Goal: Information Seeking & Learning: Check status

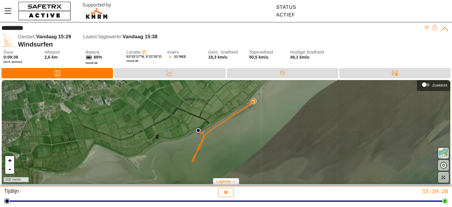
click at [169, 79] on div "Kaart Gegevens Tijdlijn Berichten" at bounding box center [226, 74] width 452 height 12
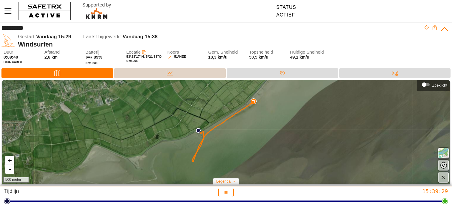
click at [167, 72] on icon at bounding box center [170, 73] width 6 height 6
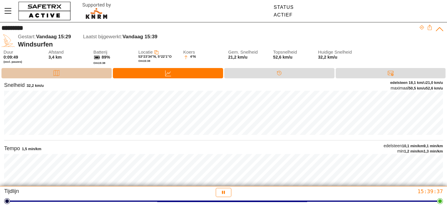
click at [44, 74] on div "Kaart" at bounding box center [56, 73] width 110 height 10
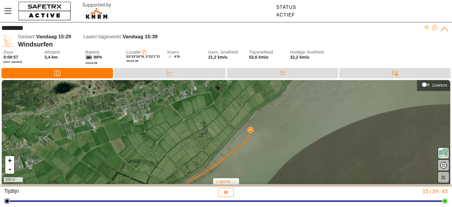
drag, startPoint x: 247, startPoint y: 96, endPoint x: 242, endPoint y: 136, distance: 41.2
click at [242, 136] on div "+ - 300 m" at bounding box center [226, 132] width 448 height 104
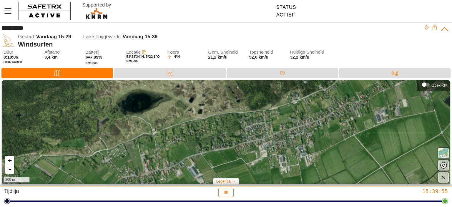
drag, startPoint x: 223, startPoint y: 111, endPoint x: 218, endPoint y: 157, distance: 46.1
click at [218, 157] on div "+ - 200 m" at bounding box center [226, 132] width 448 height 104
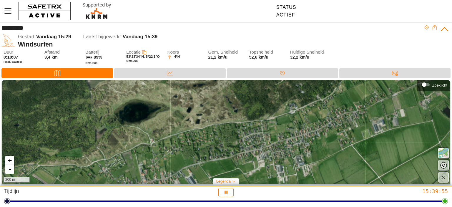
click at [218, 157] on div "+ - 200 m" at bounding box center [226, 132] width 448 height 104
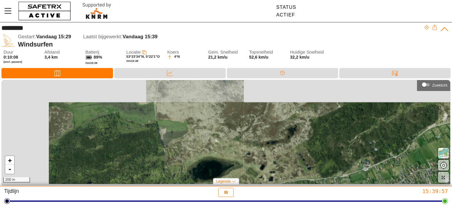
drag, startPoint x: 160, startPoint y: 106, endPoint x: 233, endPoint y: 163, distance: 93.0
click at [233, 163] on div "+ - 200 m" at bounding box center [226, 132] width 448 height 104
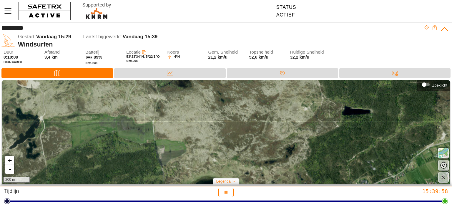
drag, startPoint x: 232, startPoint y: 130, endPoint x: 230, endPoint y: 150, distance: 19.5
click at [230, 150] on div "+ - 200 m" at bounding box center [226, 132] width 448 height 104
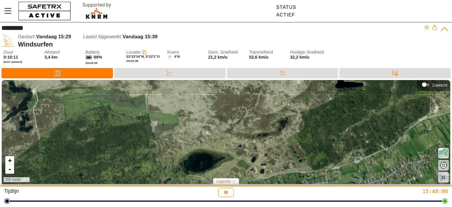
drag, startPoint x: 284, startPoint y: 164, endPoint x: 277, endPoint y: 137, distance: 28.0
click at [277, 137] on div "+ - 200 meter" at bounding box center [226, 132] width 448 height 104
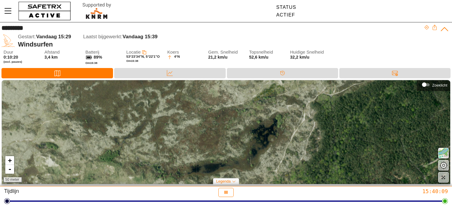
drag, startPoint x: 279, startPoint y: 121, endPoint x: 246, endPoint y: 158, distance: 49.6
click at [246, 158] on div "+ - 50 meter" at bounding box center [226, 132] width 448 height 104
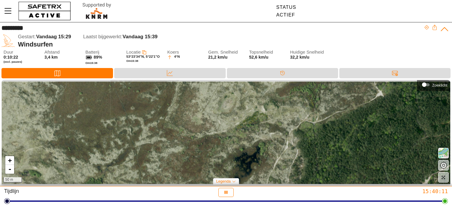
drag, startPoint x: 265, startPoint y: 133, endPoint x: 248, endPoint y: 161, distance: 32.5
click at [248, 161] on div "+ - 50 m" at bounding box center [226, 132] width 448 height 104
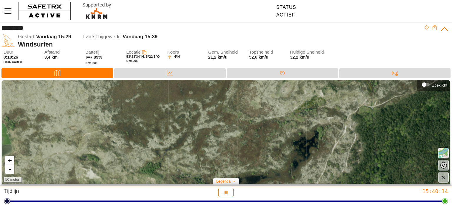
drag, startPoint x: 225, startPoint y: 133, endPoint x: 283, endPoint y: 117, distance: 60.3
click at [283, 117] on div "+ - 50 meter" at bounding box center [226, 132] width 448 height 104
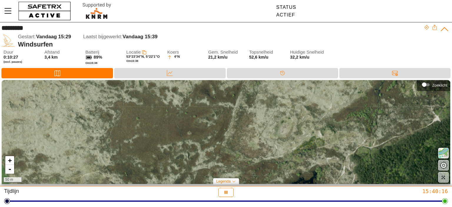
drag, startPoint x: 271, startPoint y: 120, endPoint x: 269, endPoint y: 160, distance: 40.6
click at [269, 160] on div "+ - 50 m" at bounding box center [226, 132] width 448 height 104
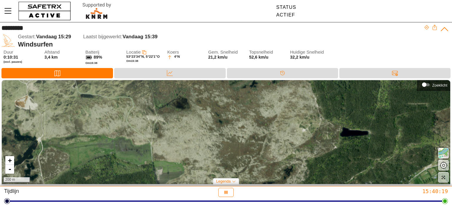
drag, startPoint x: 211, startPoint y: 143, endPoint x: 217, endPoint y: 147, distance: 7.8
click at [217, 147] on div "+ - 200 m" at bounding box center [226, 132] width 448 height 104
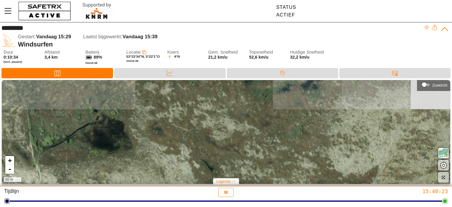
drag, startPoint x: 227, startPoint y: 114, endPoint x: 221, endPoint y: 178, distance: 64.9
click at [221, 178] on div "+ - 50 m Zoeklicht Legenda Startlocatie Huidige Locatie" at bounding box center [226, 133] width 452 height 107
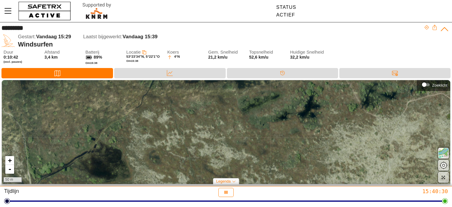
drag, startPoint x: 195, startPoint y: 133, endPoint x: 192, endPoint y: 162, distance: 28.9
click at [192, 162] on div "+ - 50 m" at bounding box center [226, 132] width 448 height 104
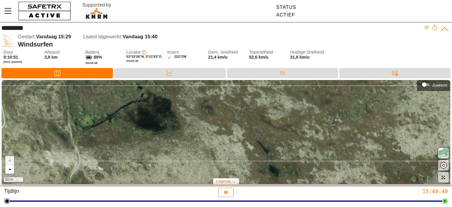
drag, startPoint x: 174, startPoint y: 159, endPoint x: 227, endPoint y: 109, distance: 72.6
click at [227, 109] on div "+ - 50 m" at bounding box center [226, 132] width 448 height 104
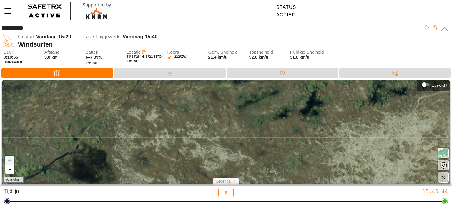
drag, startPoint x: 243, startPoint y: 109, endPoint x: 179, endPoint y: 160, distance: 82.7
click at [179, 160] on div "+ - 50 meter" at bounding box center [226, 132] width 448 height 104
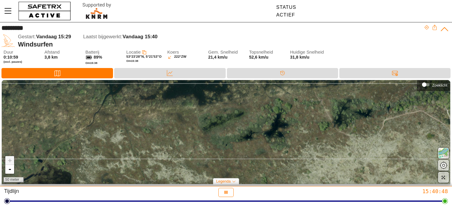
drag, startPoint x: 278, startPoint y: 133, endPoint x: 243, endPoint y: 155, distance: 41.2
click at [243, 155] on div "+ - 50 meter" at bounding box center [226, 132] width 448 height 104
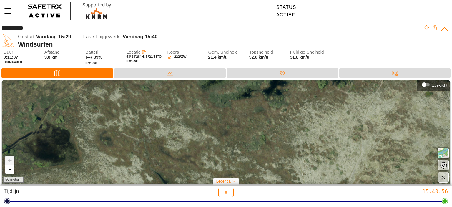
drag, startPoint x: 133, startPoint y: 156, endPoint x: 132, endPoint y: 114, distance: 42.1
click at [132, 114] on div "+ - 50 meter" at bounding box center [226, 132] width 448 height 104
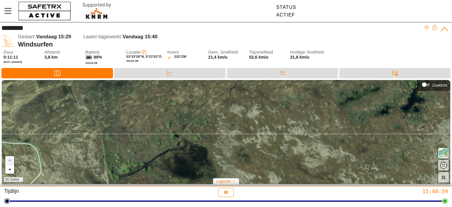
drag, startPoint x: 85, startPoint y: 109, endPoint x: 222, endPoint y: 126, distance: 138.7
click at [222, 126] on div "+ - 50 meter" at bounding box center [226, 132] width 448 height 104
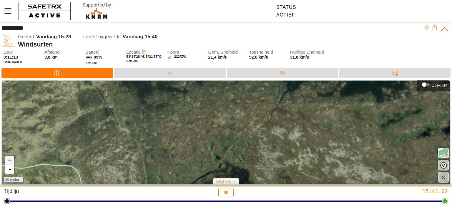
drag, startPoint x: 122, startPoint y: 132, endPoint x: 163, endPoint y: 154, distance: 47.0
click at [163, 154] on div "+ - 50 meter" at bounding box center [226, 132] width 448 height 104
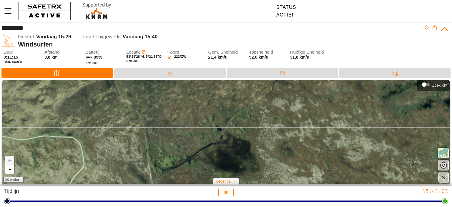
drag, startPoint x: 141, startPoint y: 131, endPoint x: 143, endPoint y: 102, distance: 28.6
click at [143, 102] on div "+ - 50 meter" at bounding box center [226, 132] width 448 height 104
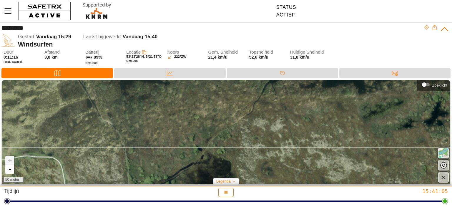
drag, startPoint x: 171, startPoint y: 129, endPoint x: 151, endPoint y: 149, distance: 28.1
click at [151, 149] on div "+ - 50 meter" at bounding box center [226, 132] width 448 height 104
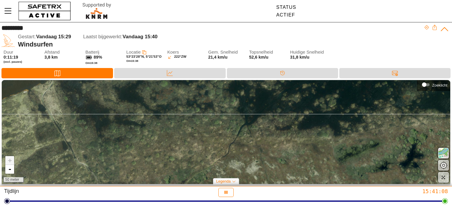
drag, startPoint x: 209, startPoint y: 111, endPoint x: 185, endPoint y: 153, distance: 48.6
click at [185, 153] on div "+ - 50 meter" at bounding box center [226, 132] width 448 height 104
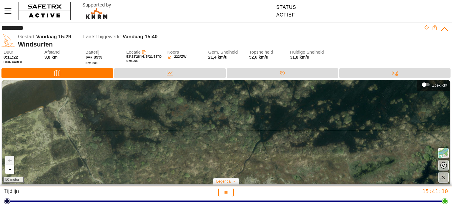
drag, startPoint x: 160, startPoint y: 116, endPoint x: 175, endPoint y: 130, distance: 21.0
click at [175, 130] on div "+ - 50 meter" at bounding box center [226, 132] width 448 height 104
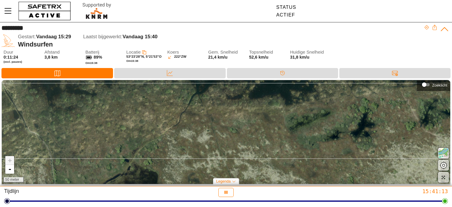
drag, startPoint x: 248, startPoint y: 153, endPoint x: 184, endPoint y: 106, distance: 79.9
click at [184, 106] on div "+ - 50 meter" at bounding box center [226, 132] width 448 height 104
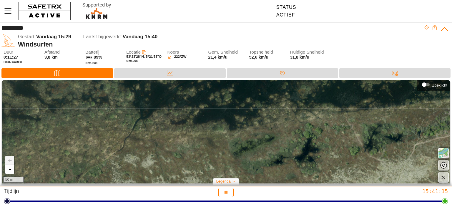
drag, startPoint x: 288, startPoint y: 118, endPoint x: 225, endPoint y: 155, distance: 73.4
click at [225, 155] on div "+ - 50 m" at bounding box center [226, 132] width 448 height 104
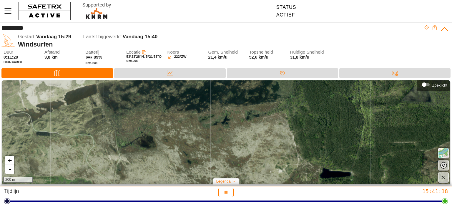
drag, startPoint x: 278, startPoint y: 170, endPoint x: 252, endPoint y: 132, distance: 46.3
click at [252, 132] on div "+ - 200 m" at bounding box center [226, 132] width 448 height 104
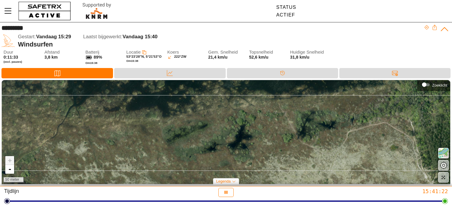
drag, startPoint x: 170, startPoint y: 109, endPoint x: 191, endPoint y: 150, distance: 45.9
click at [191, 150] on div "+ - 50 meter" at bounding box center [226, 132] width 448 height 104
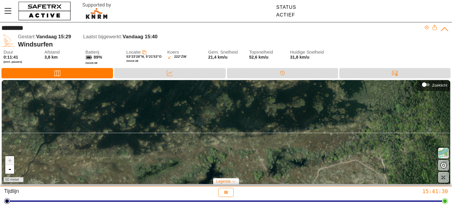
drag, startPoint x: 278, startPoint y: 151, endPoint x: 249, endPoint y: 189, distance: 47.6
click at [249, 189] on div "********* Gestart: Vandaag 15:29 Laatst bijgewerkt: Vandaag 15:40 Windsurfen Du…" at bounding box center [226, 103] width 452 height 207
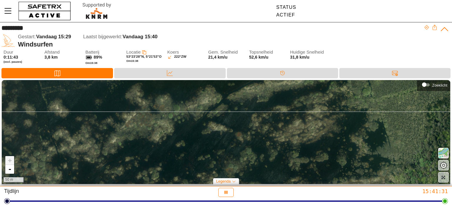
drag, startPoint x: 244, startPoint y: 128, endPoint x: 268, endPoint y: 182, distance: 59.0
click at [268, 182] on div "+ - 50 m" at bounding box center [226, 132] width 448 height 104
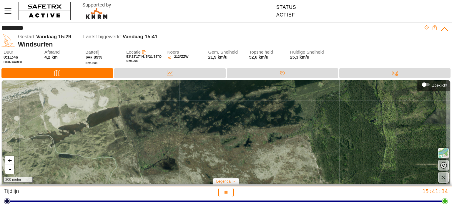
drag, startPoint x: 252, startPoint y: 173, endPoint x: 243, endPoint y: 116, distance: 57.3
click at [243, 116] on div "+ - 200 meter" at bounding box center [226, 132] width 448 height 104
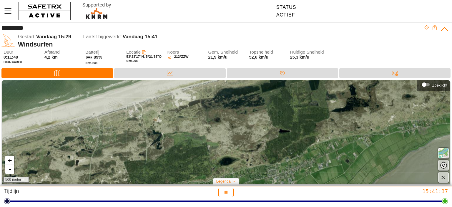
drag, startPoint x: 228, startPoint y: 164, endPoint x: 230, endPoint y: 138, distance: 26.6
click at [230, 138] on div "+ - 500 meter" at bounding box center [226, 132] width 448 height 104
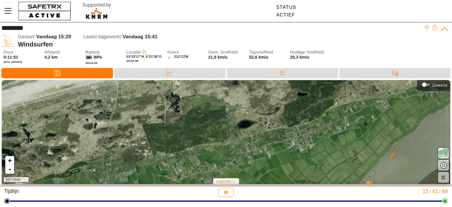
drag, startPoint x: 194, startPoint y: 168, endPoint x: 213, endPoint y: 131, distance: 41.3
click at [213, 131] on div "+ - 500 meter" at bounding box center [226, 132] width 448 height 104
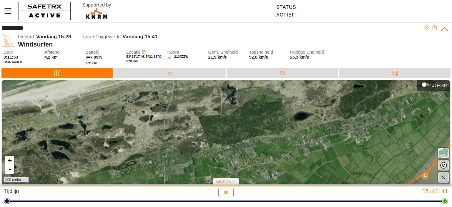
drag, startPoint x: 146, startPoint y: 143, endPoint x: 202, endPoint y: 135, distance: 56.7
click at [202, 135] on div "+ - 500 meter" at bounding box center [226, 132] width 448 height 104
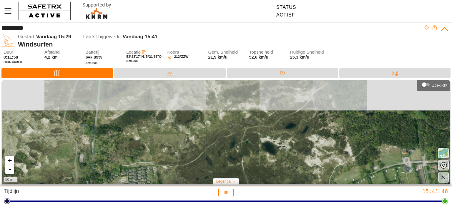
drag, startPoint x: 216, startPoint y: 115, endPoint x: 218, endPoint y: 163, distance: 47.9
click at [218, 163] on div "+ - 50 m" at bounding box center [226, 132] width 448 height 104
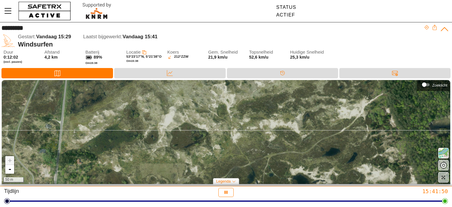
drag, startPoint x: 211, startPoint y: 130, endPoint x: 225, endPoint y: 169, distance: 41.7
click at [225, 169] on div "+ - 50 m" at bounding box center [226, 132] width 448 height 104
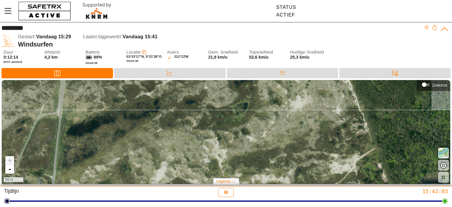
drag, startPoint x: 211, startPoint y: 118, endPoint x: 202, endPoint y: 173, distance: 55.2
click at [202, 173] on div "+ - 50 m" at bounding box center [226, 132] width 448 height 104
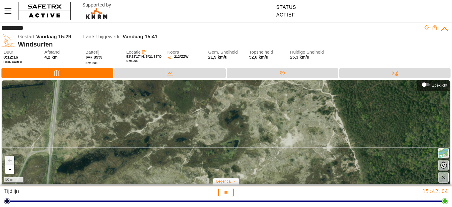
drag, startPoint x: 190, startPoint y: 113, endPoint x: 181, endPoint y: 149, distance: 37.4
click at [181, 150] on div "+ - 50 m" at bounding box center [226, 132] width 448 height 104
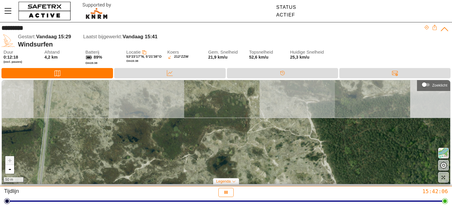
drag, startPoint x: 257, startPoint y: 98, endPoint x: 246, endPoint y: 143, distance: 47.0
click at [246, 143] on div "+ - 50 m" at bounding box center [226, 132] width 448 height 104
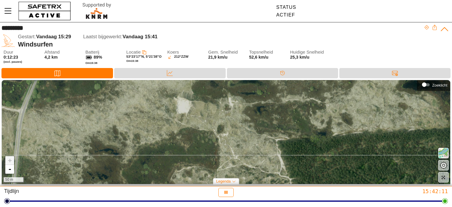
drag, startPoint x: 201, startPoint y: 111, endPoint x: 170, endPoint y: 149, distance: 48.1
click at [170, 149] on div "+ - 50 m" at bounding box center [226, 132] width 448 height 104
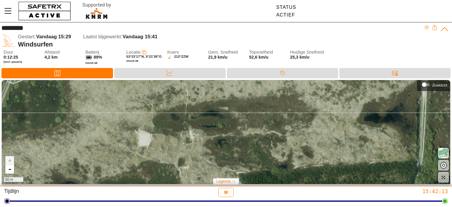
drag, startPoint x: 281, startPoint y: 118, endPoint x: 241, endPoint y: 151, distance: 51.1
click at [241, 151] on div "+ - 50 m" at bounding box center [226, 132] width 448 height 104
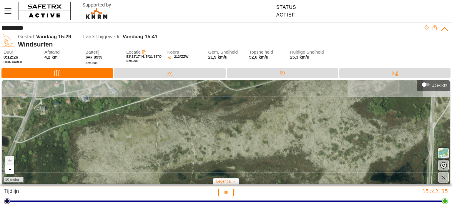
drag, startPoint x: 251, startPoint y: 109, endPoint x: 258, endPoint y: 168, distance: 59.8
click at [258, 168] on div "+ - 50 meter" at bounding box center [226, 132] width 448 height 104
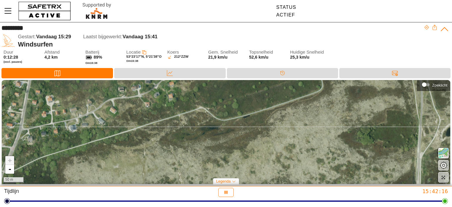
drag, startPoint x: 258, startPoint y: 106, endPoint x: 246, endPoint y: 136, distance: 32.5
click at [246, 136] on div "+ - 50 m" at bounding box center [226, 132] width 448 height 104
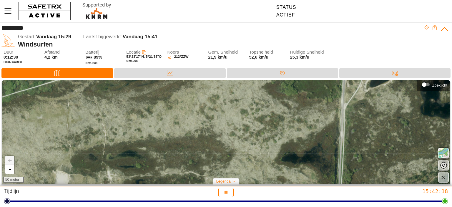
drag, startPoint x: 326, startPoint y: 129, endPoint x: 249, endPoint y: 80, distance: 90.6
click at [249, 80] on div "+ - 50 meter" at bounding box center [226, 132] width 448 height 104
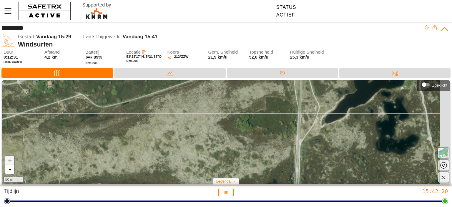
drag, startPoint x: 303, startPoint y: 85, endPoint x: 258, endPoint y: 121, distance: 57.3
click at [258, 121] on div "+ - 50 m" at bounding box center [226, 132] width 448 height 104
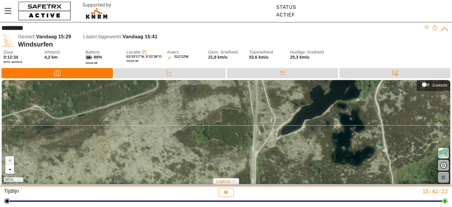
drag, startPoint x: 325, startPoint y: 103, endPoint x: 281, endPoint y: 115, distance: 45.6
click at [281, 115] on div "+ - 50 m" at bounding box center [226, 132] width 448 height 104
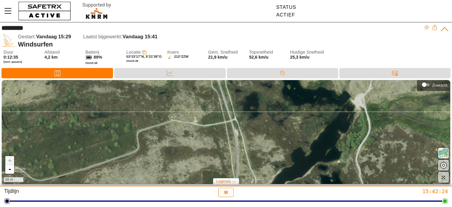
drag, startPoint x: 293, startPoint y: 94, endPoint x: 274, endPoint y: 156, distance: 64.9
click at [274, 156] on div "+ - 50 m" at bounding box center [226, 132] width 448 height 104
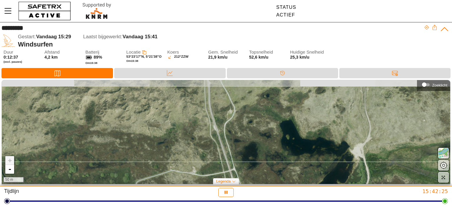
drag, startPoint x: 273, startPoint y: 115, endPoint x: 272, endPoint y: 162, distance: 46.8
click at [272, 164] on div "+ - 50 m" at bounding box center [226, 132] width 448 height 104
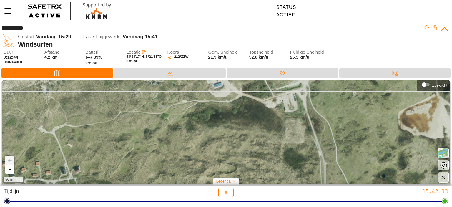
drag, startPoint x: 201, startPoint y: 110, endPoint x: 214, endPoint y: 115, distance: 13.9
click at [214, 115] on div "+ - 50 m" at bounding box center [226, 132] width 448 height 104
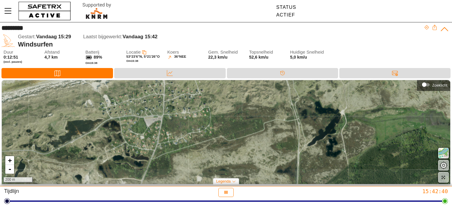
drag, startPoint x: 184, startPoint y: 143, endPoint x: 208, endPoint y: 101, distance: 48.2
click at [208, 101] on div "+ - 200 m" at bounding box center [226, 132] width 448 height 104
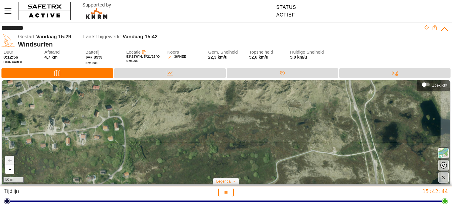
drag, startPoint x: 228, startPoint y: 117, endPoint x: 173, endPoint y: 152, distance: 64.7
click at [173, 152] on div "+ - 50 m" at bounding box center [226, 132] width 448 height 104
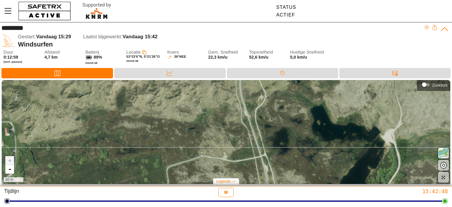
drag, startPoint x: 294, startPoint y: 120, endPoint x: 187, endPoint y: 121, distance: 106.7
click at [187, 121] on div "+ - 50 m" at bounding box center [226, 132] width 448 height 104
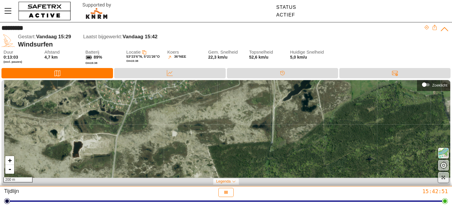
drag, startPoint x: 276, startPoint y: 160, endPoint x: 291, endPoint y: 98, distance: 63.3
click at [291, 98] on div "+ - 200 m" at bounding box center [226, 132] width 448 height 104
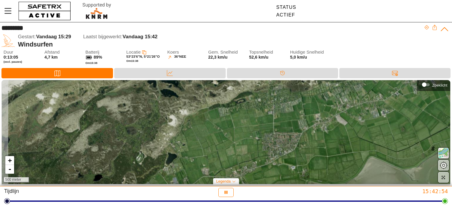
drag, startPoint x: 146, startPoint y: 176, endPoint x: 258, endPoint y: 82, distance: 145.5
click at [258, 82] on div "+ - 500 meter" at bounding box center [226, 132] width 448 height 104
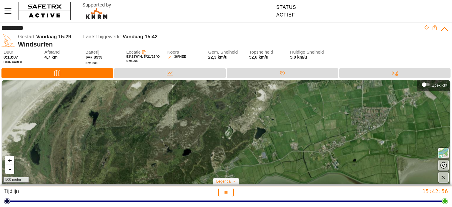
drag, startPoint x: 159, startPoint y: 148, endPoint x: 248, endPoint y: 122, distance: 92.3
click at [248, 122] on div "+ - 500 meter" at bounding box center [226, 132] width 448 height 104
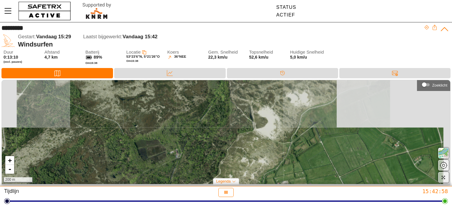
drag, startPoint x: 231, startPoint y: 112, endPoint x: 177, endPoint y: 207, distance: 109.5
click at [177, 206] on div "********* Gestart: Vandaag 15:29 Laatst bijgewerkt: Vandaag 15:42 Windsurfen Du…" at bounding box center [226, 103] width 452 height 207
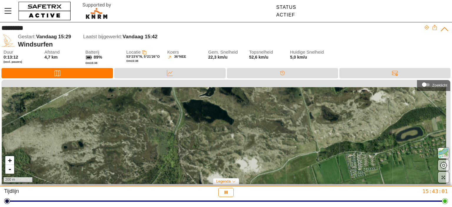
drag, startPoint x: 248, startPoint y: 109, endPoint x: 196, endPoint y: 176, distance: 85.1
click at [196, 176] on div "+ - 200 m" at bounding box center [226, 132] width 448 height 104
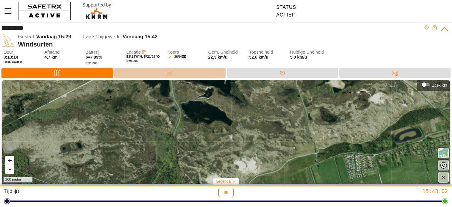
click at [176, 76] on div "Gegevens" at bounding box center [169, 73] width 111 height 10
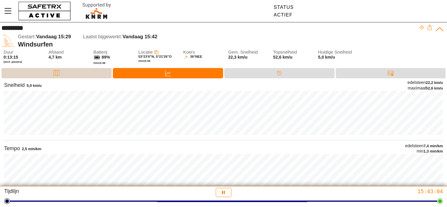
click at [79, 71] on div "Kaart" at bounding box center [56, 73] width 110 height 10
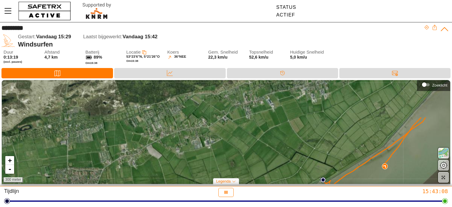
drag, startPoint x: 194, startPoint y: 119, endPoint x: 326, endPoint y: 167, distance: 140.4
click at [326, 167] on div "+ - 300 meter" at bounding box center [226, 132] width 448 height 104
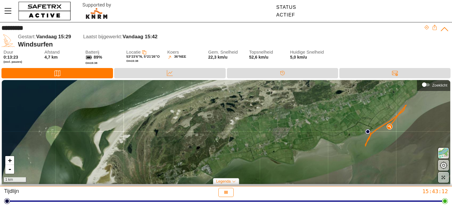
drag, startPoint x: 178, startPoint y: 151, endPoint x: 222, endPoint y: 111, distance: 58.9
click at [222, 111] on div "+ - 1 km" at bounding box center [226, 132] width 448 height 104
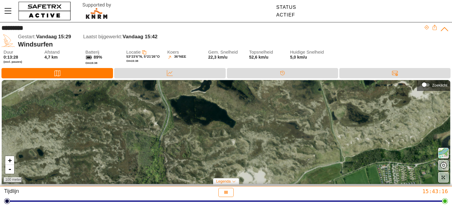
drag, startPoint x: 236, startPoint y: 109, endPoint x: 251, endPoint y: 178, distance: 70.1
click at [251, 178] on div "+ - 100 meter" at bounding box center [226, 132] width 448 height 104
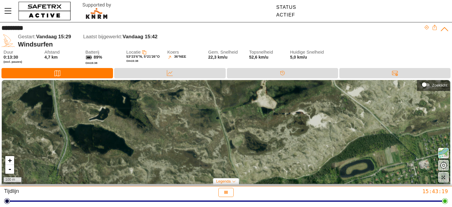
drag, startPoint x: 323, startPoint y: 119, endPoint x: 222, endPoint y: 147, distance: 104.9
click at [222, 147] on div "+ - 100 m" at bounding box center [226, 132] width 448 height 104
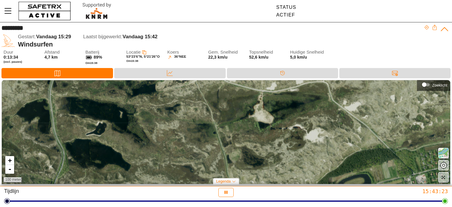
drag, startPoint x: 267, startPoint y: 114, endPoint x: 265, endPoint y: 121, distance: 7.3
click at [265, 121] on div "+ - 100 meter" at bounding box center [226, 132] width 448 height 104
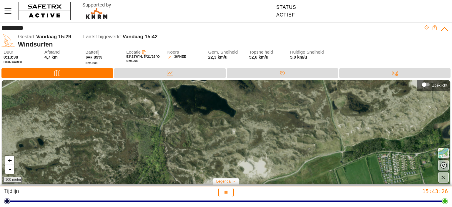
drag, startPoint x: 229, startPoint y: 148, endPoint x: 335, endPoint y: 94, distance: 118.2
click at [335, 94] on div "+ - 100 meter" at bounding box center [226, 132] width 448 height 104
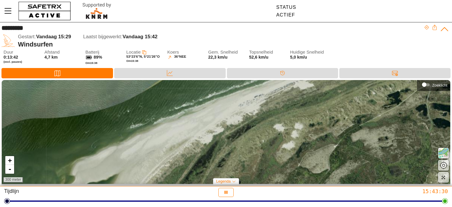
drag, startPoint x: 196, startPoint y: 133, endPoint x: 352, endPoint y: 159, distance: 158.1
click at [352, 159] on div "+ - 300 meter" at bounding box center [226, 132] width 448 height 104
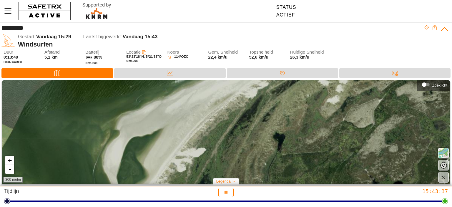
drag, startPoint x: 261, startPoint y: 154, endPoint x: 306, endPoint y: 109, distance: 63.4
click at [306, 109] on div "+ - 300 meter" at bounding box center [226, 132] width 448 height 104
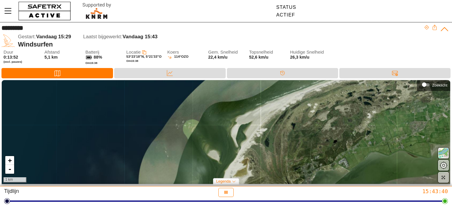
drag, startPoint x: 363, startPoint y: 106, endPoint x: 360, endPoint y: 112, distance: 6.5
click at [360, 112] on div "+ - 1 km" at bounding box center [226, 132] width 448 height 104
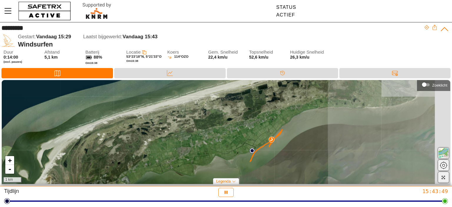
drag, startPoint x: 385, startPoint y: 138, endPoint x: 186, endPoint y: 161, distance: 200.7
click at [186, 162] on div "+ - 1 km" at bounding box center [226, 132] width 448 height 104
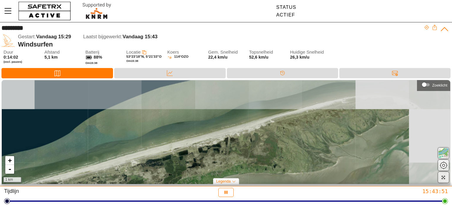
drag, startPoint x: 302, startPoint y: 93, endPoint x: 235, endPoint y: 160, distance: 94.2
click at [235, 160] on div "+ - 1 km" at bounding box center [226, 132] width 448 height 104
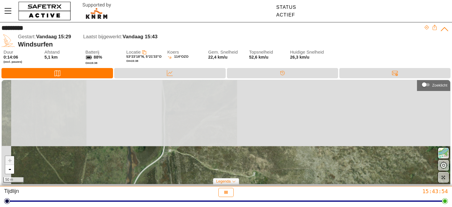
drag, startPoint x: 177, startPoint y: 102, endPoint x: 226, endPoint y: 177, distance: 89.2
click at [226, 177] on div "+ - 50 m" at bounding box center [226, 132] width 448 height 104
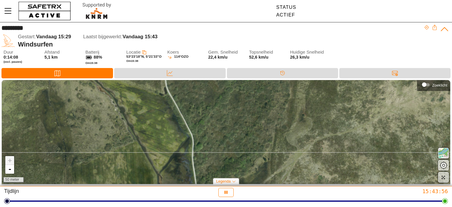
drag, startPoint x: 191, startPoint y: 95, endPoint x: 222, endPoint y: 177, distance: 87.5
click at [222, 177] on div "+ - 50 meter" at bounding box center [226, 132] width 448 height 104
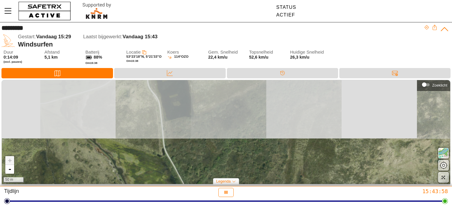
drag, startPoint x: 219, startPoint y: 111, endPoint x: 217, endPoint y: 173, distance: 61.2
click at [217, 173] on div "+ - 50 m" at bounding box center [226, 132] width 448 height 104
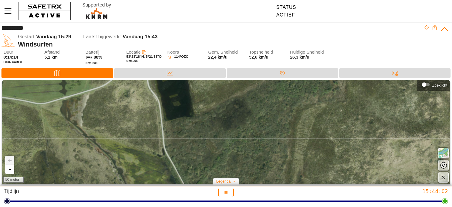
click at [230, 124] on div "+ - 50 meter" at bounding box center [226, 132] width 448 height 104
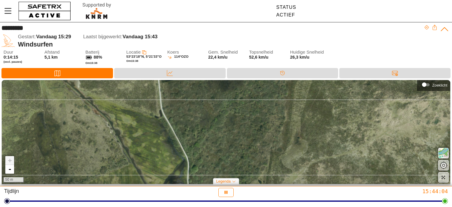
drag, startPoint x: 222, startPoint y: 150, endPoint x: 220, endPoint y: 112, distance: 38.6
click at [220, 112] on div "+ - 50 m" at bounding box center [226, 132] width 448 height 104
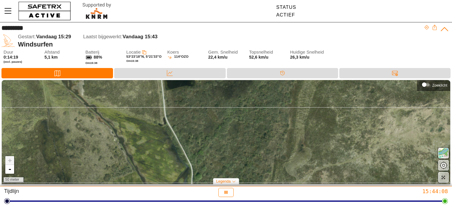
drag, startPoint x: 228, startPoint y: 102, endPoint x: 232, endPoint y: 109, distance: 8.5
click at [232, 109] on div "+ - 50 meter" at bounding box center [226, 132] width 448 height 104
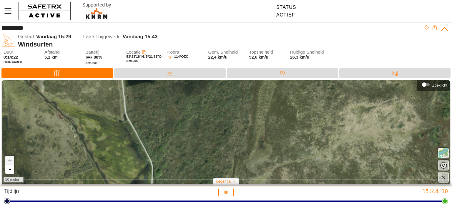
drag, startPoint x: 252, startPoint y: 133, endPoint x: 213, endPoint y: 129, distance: 39.9
click at [213, 129] on div "+ - 50 meter" at bounding box center [226, 132] width 448 height 104
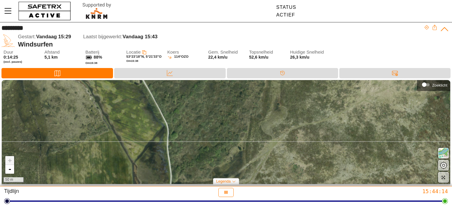
drag, startPoint x: 182, startPoint y: 146, endPoint x: 197, endPoint y: 113, distance: 36.7
click at [197, 113] on div "+ - 50 m" at bounding box center [226, 132] width 448 height 104
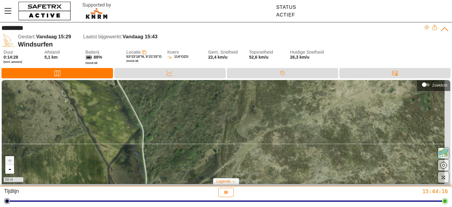
drag, startPoint x: 305, startPoint y: 137, endPoint x: 234, endPoint y: 140, distance: 70.7
click at [234, 140] on div "+ - 50 m" at bounding box center [226, 132] width 448 height 104
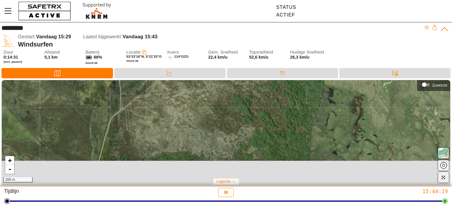
drag, startPoint x: 292, startPoint y: 149, endPoint x: 225, endPoint y: 86, distance: 92.4
click at [225, 86] on div "+ - 200 m" at bounding box center [226, 132] width 448 height 104
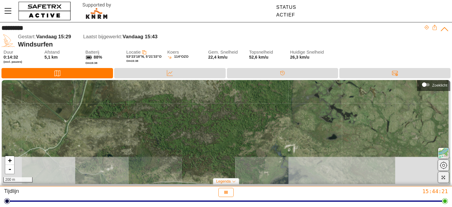
drag, startPoint x: 250, startPoint y: 156, endPoint x: 233, endPoint y: 98, distance: 60.2
click at [233, 98] on div "+ - 200 m" at bounding box center [226, 132] width 448 height 104
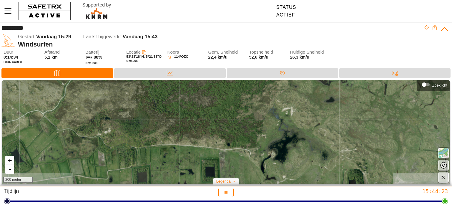
drag, startPoint x: 265, startPoint y: 163, endPoint x: 262, endPoint y: 129, distance: 34.5
click at [262, 129] on div "+ - 200 meter" at bounding box center [226, 132] width 448 height 104
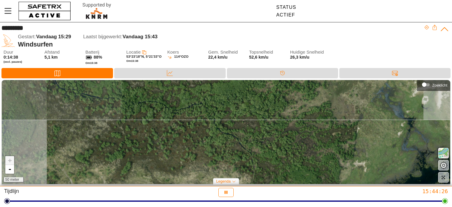
drag, startPoint x: 175, startPoint y: 102, endPoint x: 223, endPoint y: 148, distance: 66.4
click at [223, 148] on div "+ - 50 meter" at bounding box center [226, 132] width 448 height 104
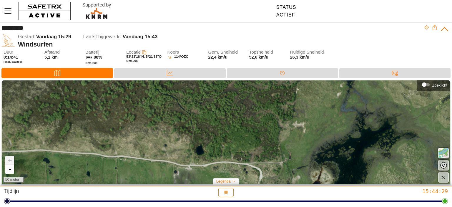
drag, startPoint x: 305, startPoint y: 146, endPoint x: 244, endPoint y: 107, distance: 72.3
click at [244, 107] on div "+ - 50 meter" at bounding box center [226, 132] width 448 height 104
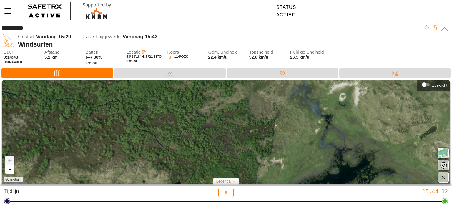
drag, startPoint x: 254, startPoint y: 113, endPoint x: 233, endPoint y: 149, distance: 42.2
click at [233, 149] on div "+ - 50 meter" at bounding box center [226, 132] width 448 height 104
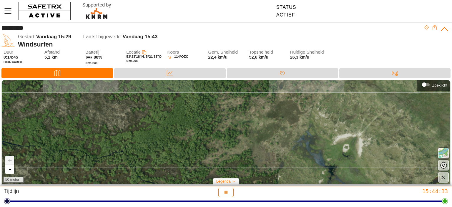
drag, startPoint x: 231, startPoint y: 119, endPoint x: 234, endPoint y: 170, distance: 51.0
click at [234, 170] on div "+ - 50 meter" at bounding box center [226, 132] width 448 height 104
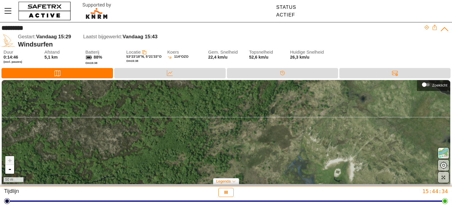
drag, startPoint x: 247, startPoint y: 128, endPoint x: 238, endPoint y: 153, distance: 26.1
click at [238, 153] on div "+ - 50 m" at bounding box center [226, 132] width 448 height 104
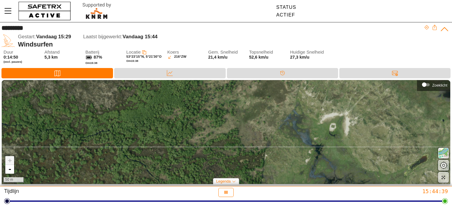
drag, startPoint x: 246, startPoint y: 170, endPoint x: 241, endPoint y: 124, distance: 45.8
click at [241, 124] on div "+ - 50 m" at bounding box center [226, 132] width 448 height 104
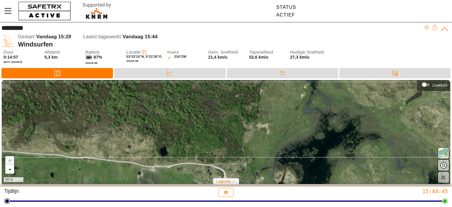
drag, startPoint x: 246, startPoint y: 169, endPoint x: 241, endPoint y: 107, distance: 62.2
click at [241, 107] on div "+ - 50 m" at bounding box center [226, 132] width 448 height 104
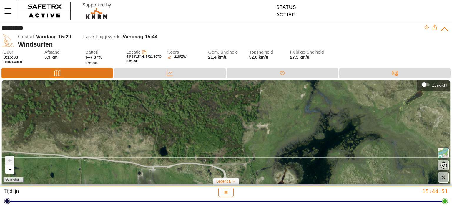
click at [94, 73] on div "Kaart" at bounding box center [56, 73] width 111 height 10
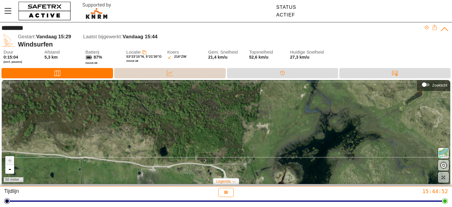
click at [167, 77] on div at bounding box center [170, 77] width 12 height 1
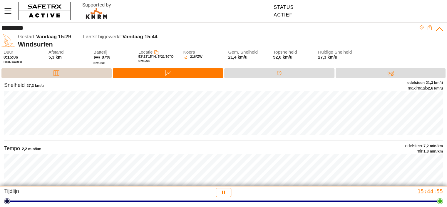
click at [55, 71] on icon at bounding box center [57, 73] width 6 height 6
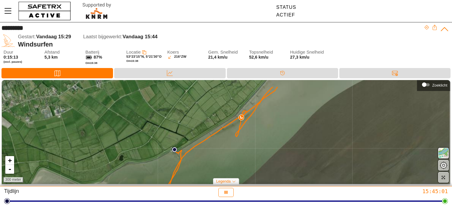
drag, startPoint x: 243, startPoint y: 121, endPoint x: 227, endPoint y: 138, distance: 23.5
click at [227, 138] on div "+ - 300 meter" at bounding box center [226, 132] width 448 height 104
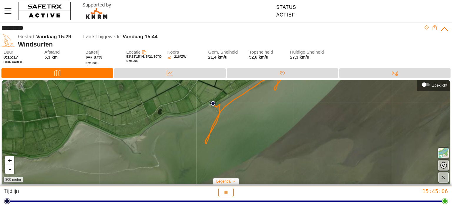
drag, startPoint x: 170, startPoint y: 146, endPoint x: 208, endPoint y: 100, distance: 60.1
click at [208, 100] on div "+ - 300 meter" at bounding box center [226, 132] width 448 height 104
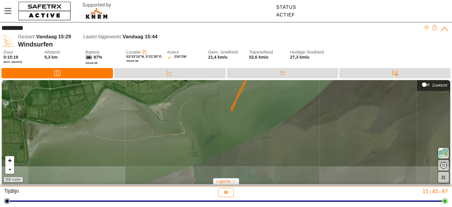
drag, startPoint x: 204, startPoint y: 153, endPoint x: 230, endPoint y: 120, distance: 41.9
click at [230, 120] on div "+ - 300 meter" at bounding box center [226, 132] width 448 height 104
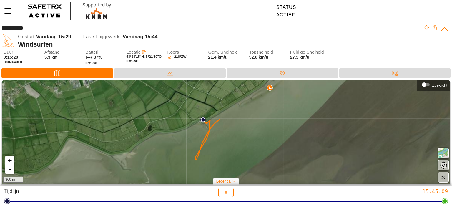
drag, startPoint x: 239, startPoint y: 121, endPoint x: 203, endPoint y: 170, distance: 60.8
click at [203, 170] on div "+ - 300 m" at bounding box center [226, 132] width 448 height 104
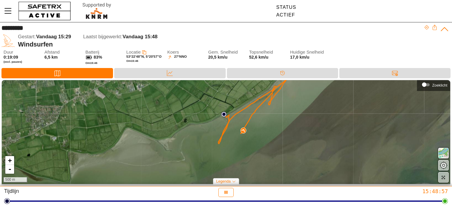
drag, startPoint x: 200, startPoint y: 151, endPoint x: 235, endPoint y: 120, distance: 46.5
click at [235, 120] on div "+ - 500 m" at bounding box center [226, 132] width 448 height 104
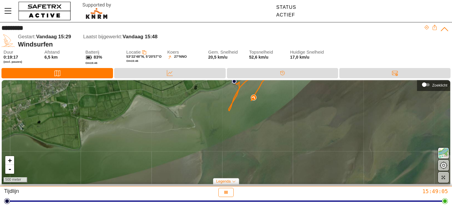
drag, startPoint x: 207, startPoint y: 164, endPoint x: 218, endPoint y: 131, distance: 34.5
click at [218, 131] on div "+ - 500 meter" at bounding box center [226, 132] width 448 height 104
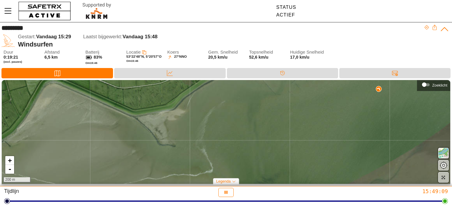
drag, startPoint x: 200, startPoint y: 103, endPoint x: 213, endPoint y: 167, distance: 65.1
click at [213, 167] on div "+ - 200 m" at bounding box center [226, 132] width 448 height 104
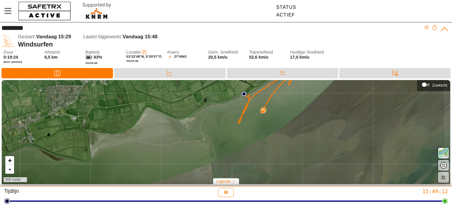
drag, startPoint x: 219, startPoint y: 158, endPoint x: 211, endPoint y: 139, distance: 20.5
click at [211, 139] on div "+ - 500 meter" at bounding box center [226, 132] width 448 height 104
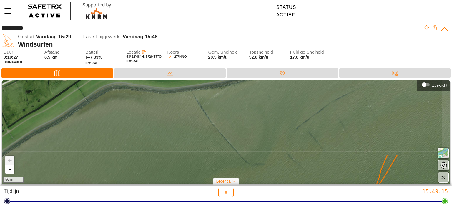
drag, startPoint x: 246, startPoint y: 97, endPoint x: 253, endPoint y: 182, distance: 85.2
click at [253, 182] on div "+ - 50 m" at bounding box center [226, 132] width 448 height 104
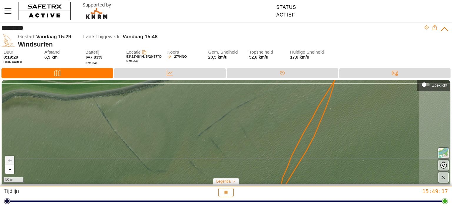
drag, startPoint x: 269, startPoint y: 153, endPoint x: 171, endPoint y: 159, distance: 98.1
click at [171, 159] on div "+ - 50 m" at bounding box center [226, 132] width 448 height 104
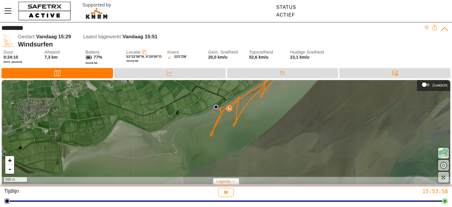
drag, startPoint x: 228, startPoint y: 139, endPoint x: 255, endPoint y: 101, distance: 46.7
click at [255, 101] on div "+ - 500 m" at bounding box center [226, 132] width 448 height 104
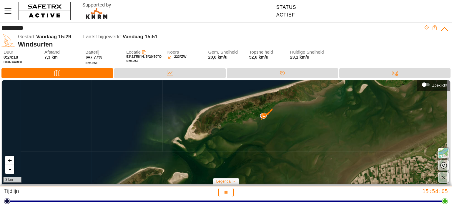
drag, startPoint x: 371, startPoint y: 163, endPoint x: 298, endPoint y: 134, distance: 78.8
click at [298, 134] on div "+ - 3 km" at bounding box center [226, 132] width 448 height 104
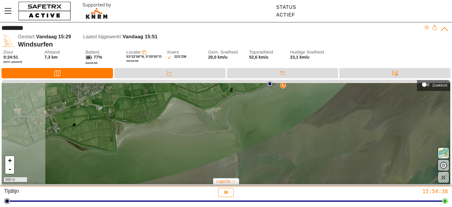
drag, startPoint x: 256, startPoint y: 119, endPoint x: 303, endPoint y: 165, distance: 65.9
click at [303, 165] on div "+ - 500 m" at bounding box center [226, 132] width 448 height 104
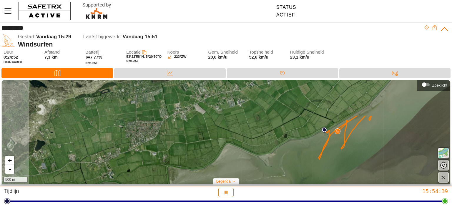
drag, startPoint x: 272, startPoint y: 108, endPoint x: 326, endPoint y: 154, distance: 70.9
click at [326, 154] on div "+ - 500 m" at bounding box center [226, 132] width 448 height 104
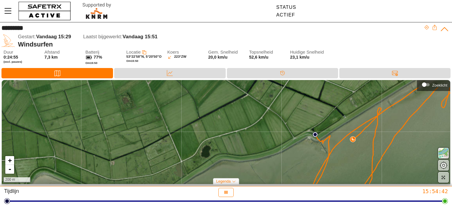
drag, startPoint x: 338, startPoint y: 143, endPoint x: 349, endPoint y: 161, distance: 20.9
click at [349, 161] on div "+ - 200 m" at bounding box center [226, 132] width 448 height 104
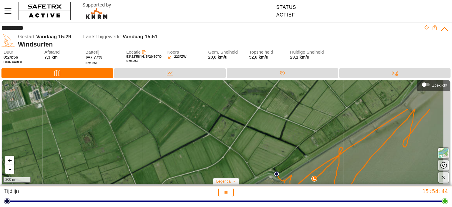
drag, startPoint x: 348, startPoint y: 126, endPoint x: 310, endPoint y: 165, distance: 55.1
click at [310, 165] on div "+ - 200 m" at bounding box center [226, 132] width 448 height 104
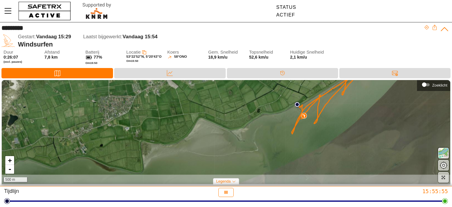
drag, startPoint x: 295, startPoint y: 137, endPoint x: 293, endPoint y: 85, distance: 52.4
click at [293, 85] on div "+ - 500 m" at bounding box center [226, 132] width 448 height 104
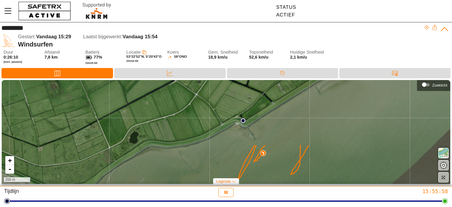
drag, startPoint x: 283, startPoint y: 96, endPoint x: 261, endPoint y: 170, distance: 77.5
click at [261, 170] on div "+ - 200 m" at bounding box center [226, 132] width 448 height 104
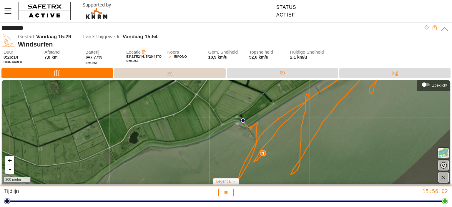
click at [184, 76] on div "Gegevens" at bounding box center [169, 73] width 111 height 10
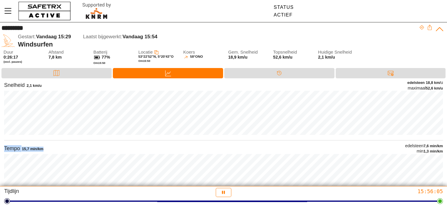
click at [394, 113] on div "Snelheid 2,1 km/u edelsteen 18,8 km/ u maximaal 52,6 km/u Tempo 15,7 min/km ede…" at bounding box center [223, 200] width 439 height 241
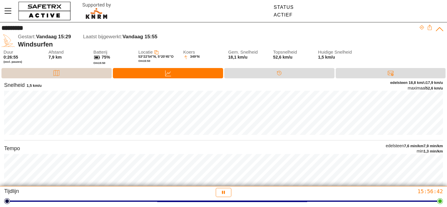
click at [69, 71] on div "Kaart" at bounding box center [56, 73] width 110 height 10
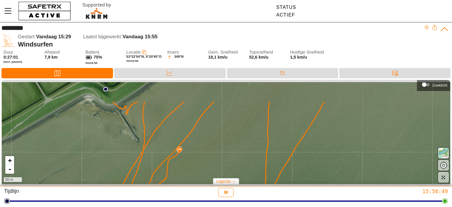
drag, startPoint x: 193, startPoint y: 124, endPoint x: 194, endPoint y: 156, distance: 31.8
click at [194, 156] on div "+ - 50 m" at bounding box center [226, 132] width 448 height 104
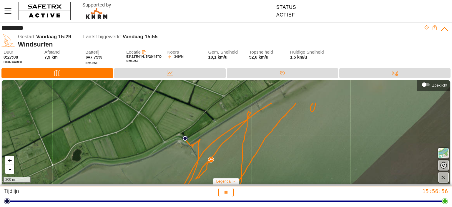
drag, startPoint x: 247, startPoint y: 96, endPoint x: 253, endPoint y: 129, distance: 33.8
click at [253, 129] on div "+ - 200 m" at bounding box center [226, 132] width 448 height 104
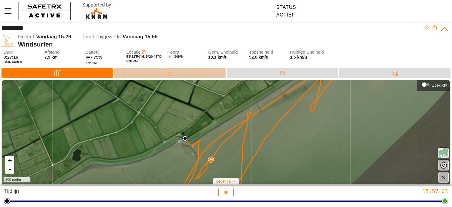
click at [160, 75] on div "Gegevens" at bounding box center [169, 73] width 111 height 10
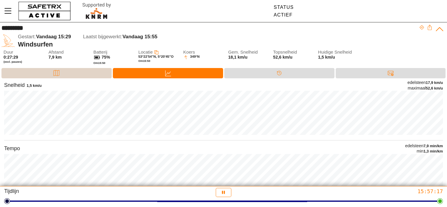
click at [46, 72] on div "Kaart" at bounding box center [56, 73] width 110 height 10
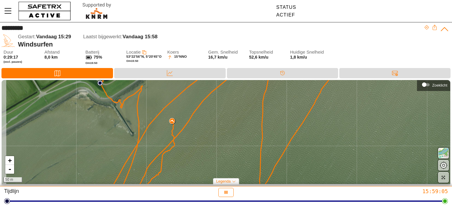
drag, startPoint x: 141, startPoint y: 126, endPoint x: 166, endPoint y: 136, distance: 26.8
click at [166, 136] on div "+ - 50 m" at bounding box center [226, 132] width 448 height 104
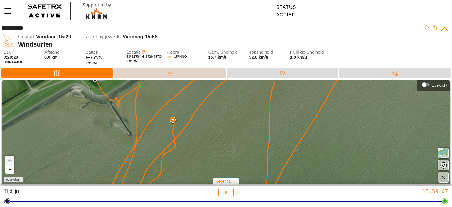
click at [159, 74] on div "Gegevens" at bounding box center [169, 73] width 111 height 10
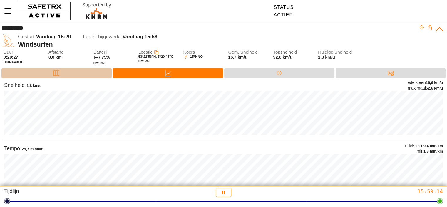
click at [79, 75] on div "Kaart" at bounding box center [56, 73] width 110 height 10
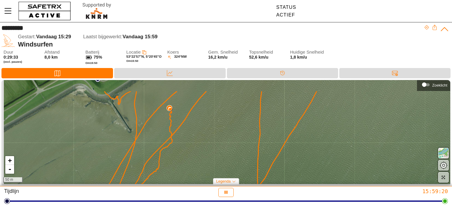
drag, startPoint x: 155, startPoint y: 99, endPoint x: 165, endPoint y: 121, distance: 23.9
click at [165, 121] on div "+ - 50 m" at bounding box center [226, 132] width 448 height 104
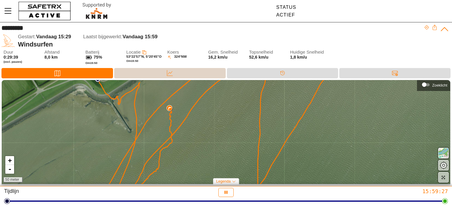
click at [184, 72] on div "Gegevens" at bounding box center [169, 73] width 111 height 10
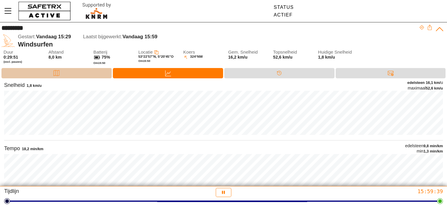
click at [49, 75] on div "Kaart" at bounding box center [56, 73] width 110 height 10
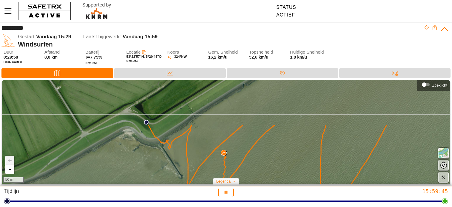
drag, startPoint x: 190, startPoint y: 108, endPoint x: 216, endPoint y: 163, distance: 61.3
click at [216, 163] on div "+ - 50 m" at bounding box center [226, 132] width 448 height 104
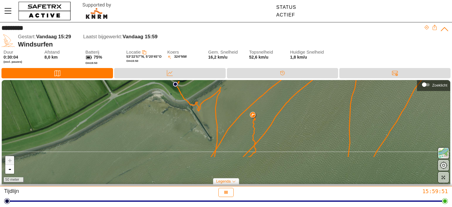
drag, startPoint x: 178, startPoint y: 139, endPoint x: 207, endPoint y: 101, distance: 47.8
click at [207, 101] on div "+ - 50 meter" at bounding box center [226, 132] width 448 height 104
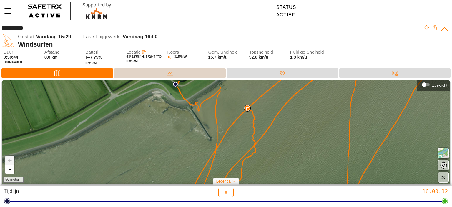
click at [185, 71] on div "Gegevens" at bounding box center [169, 73] width 111 height 10
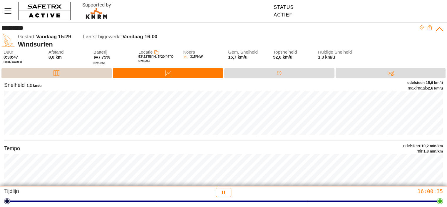
click at [72, 76] on div "Kaart" at bounding box center [56, 73] width 110 height 10
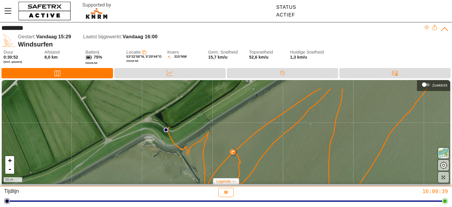
drag, startPoint x: 197, startPoint y: 131, endPoint x: 219, endPoint y: 150, distance: 28.5
click at [219, 150] on div "+ - 50 m" at bounding box center [226, 132] width 448 height 104
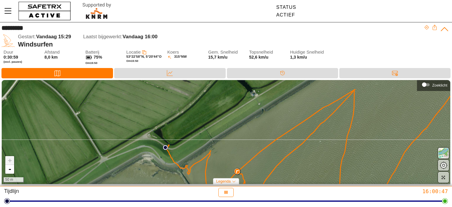
drag, startPoint x: 311, startPoint y: 120, endPoint x: 315, endPoint y: 140, distance: 19.8
click at [315, 140] on div "+ - 50 m" at bounding box center [226, 132] width 448 height 104
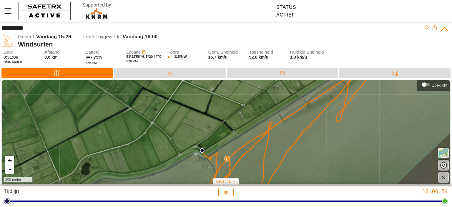
drag, startPoint x: 359, startPoint y: 141, endPoint x: 298, endPoint y: 148, distance: 60.9
click at [298, 148] on div "+ - 200 meter" at bounding box center [226, 132] width 448 height 104
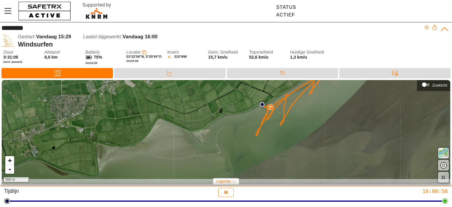
drag, startPoint x: 308, startPoint y: 157, endPoint x: 305, endPoint y: 113, distance: 44.5
click at [305, 113] on div "+ - 500 m" at bounding box center [226, 132] width 448 height 104
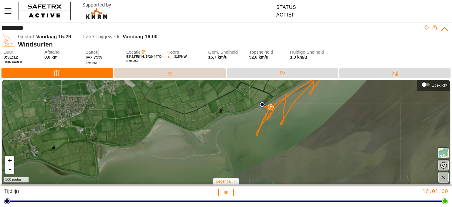
click at [171, 78] on div "Gegevens" at bounding box center [169, 73] width 111 height 10
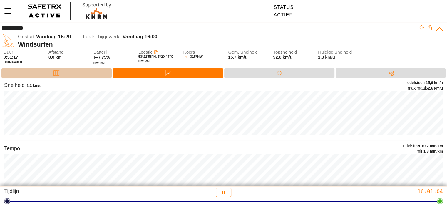
click at [72, 73] on div "Kaart" at bounding box center [56, 73] width 110 height 10
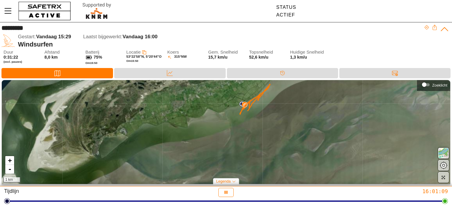
drag, startPoint x: 310, startPoint y: 170, endPoint x: 295, endPoint y: 121, distance: 51.8
click at [295, 121] on div "+ - 1 km" at bounding box center [226, 132] width 448 height 104
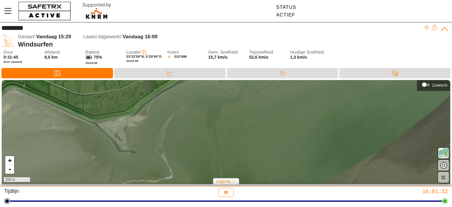
drag, startPoint x: 275, startPoint y: 110, endPoint x: 265, endPoint y: 187, distance: 77.4
click at [265, 187] on div "********* Gestart: Vandaag 15:29 Laatst bijgewerkt: Vandaag 16:00 Windsurfen Du…" at bounding box center [226, 103] width 452 height 207
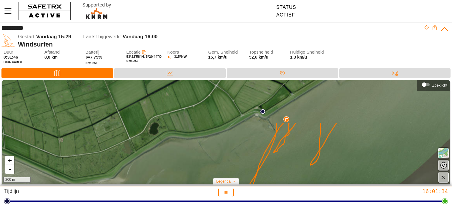
drag, startPoint x: 276, startPoint y: 110, endPoint x: 256, endPoint y: 166, distance: 59.4
click at [256, 166] on div "+ - 200 m" at bounding box center [226, 132] width 448 height 104
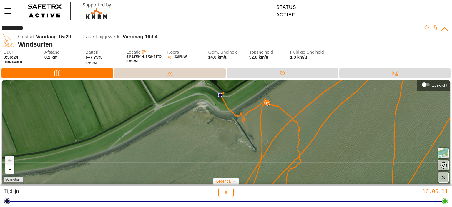
click at [178, 74] on div "Gegevens" at bounding box center [169, 73] width 111 height 10
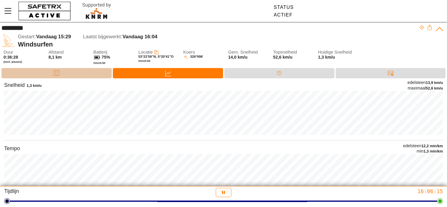
click at [49, 76] on div "Kaart" at bounding box center [56, 73] width 110 height 10
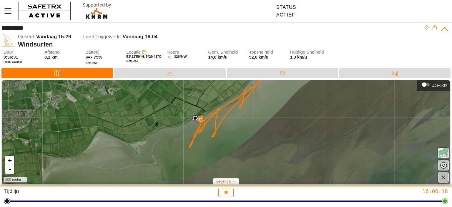
drag, startPoint x: 215, startPoint y: 151, endPoint x: 221, endPoint y: 124, distance: 27.7
click at [221, 124] on div "+ - 500 meter" at bounding box center [226, 132] width 448 height 104
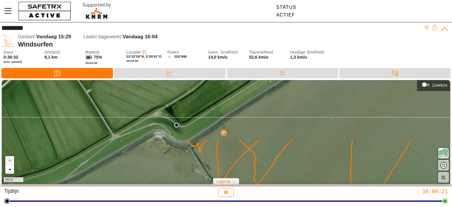
drag, startPoint x: 205, startPoint y: 101, endPoint x: 221, endPoint y: 171, distance: 72.2
click at [221, 171] on div "+ - 50 m" at bounding box center [226, 132] width 448 height 104
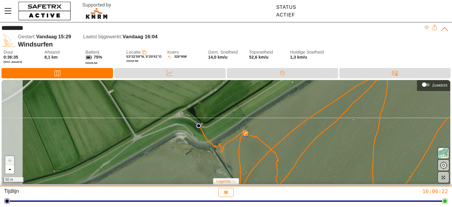
drag, startPoint x: 222, startPoint y: 139, endPoint x: 244, endPoint y: 140, distance: 22.1
click at [244, 140] on div "+ - 50 m" at bounding box center [226, 132] width 448 height 104
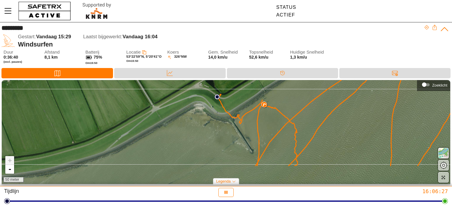
drag, startPoint x: 247, startPoint y: 153, endPoint x: 265, endPoint y: 124, distance: 34.3
click at [265, 124] on div "+ - 50 meter" at bounding box center [226, 132] width 448 height 104
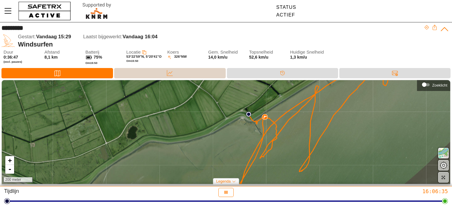
click at [164, 71] on div "Gegevens" at bounding box center [170, 73] width 12 height 9
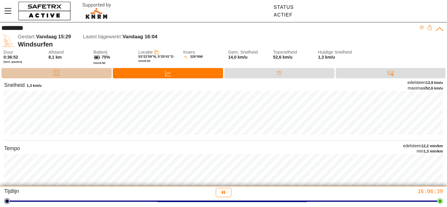
click at [61, 73] on div "Kaart" at bounding box center [57, 73] width 12 height 9
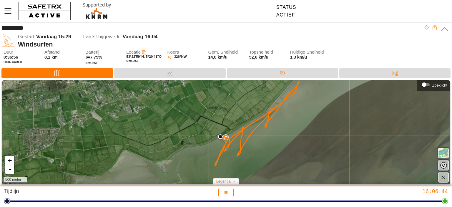
drag, startPoint x: 226, startPoint y: 128, endPoint x: 257, endPoint y: 120, distance: 32.6
click at [257, 120] on div "+ - 500 meter" at bounding box center [226, 132] width 448 height 104
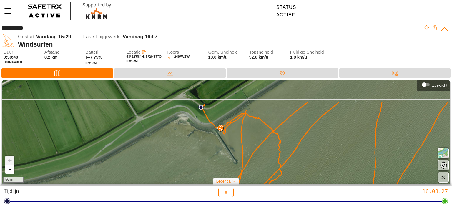
drag, startPoint x: 209, startPoint y: 98, endPoint x: 223, endPoint y: 131, distance: 35.6
click at [223, 131] on icon at bounding box center [324, 164] width 246 height 125
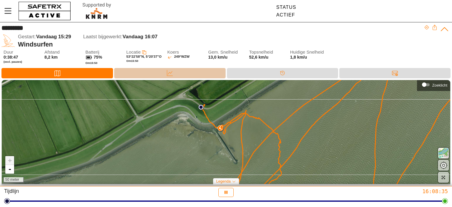
click at [182, 72] on div "Gegevens" at bounding box center [169, 73] width 111 height 10
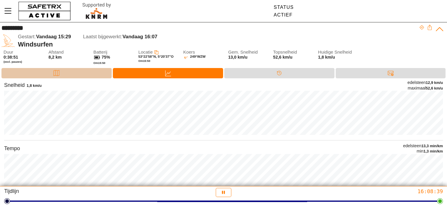
click at [80, 74] on div "Kaart" at bounding box center [56, 73] width 110 height 10
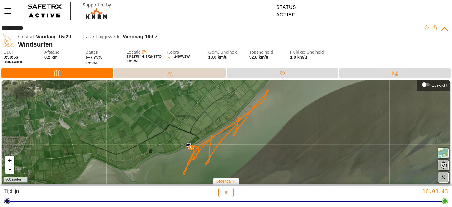
click at [173, 72] on div "Gegevens" at bounding box center [170, 73] width 12 height 9
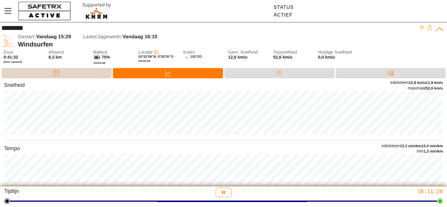
click at [44, 72] on div "Kaart" at bounding box center [56, 73] width 110 height 10
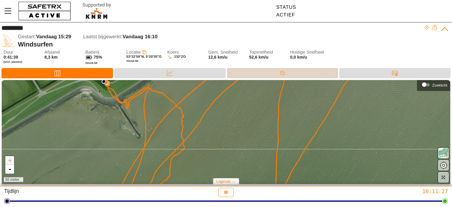
click at [289, 73] on div "Tijdlijn" at bounding box center [282, 73] width 111 height 10
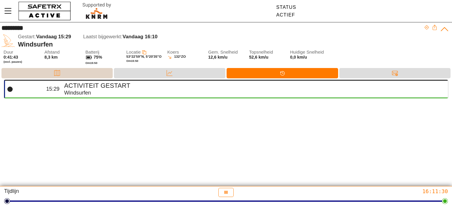
click at [44, 73] on div "Kaart" at bounding box center [56, 73] width 111 height 10
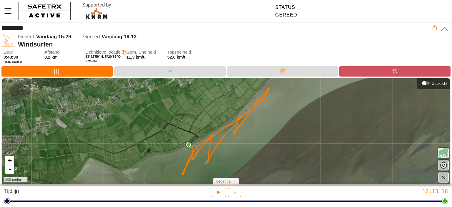
click at [399, 71] on div "Tijdlijn" at bounding box center [395, 71] width 12 height 9
